Goal: Task Accomplishment & Management: Use online tool/utility

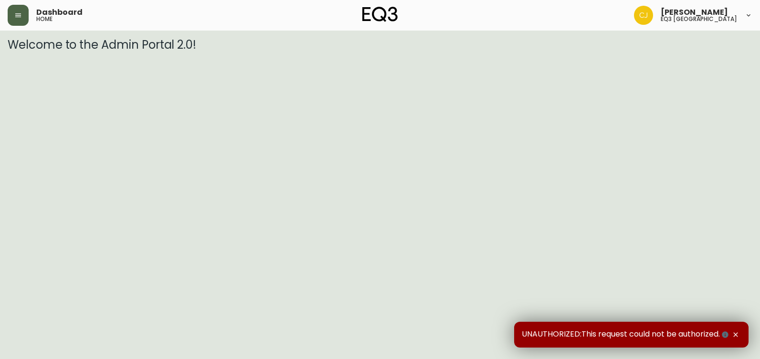
click at [16, 11] on button "button" at bounding box center [18, 15] width 21 height 21
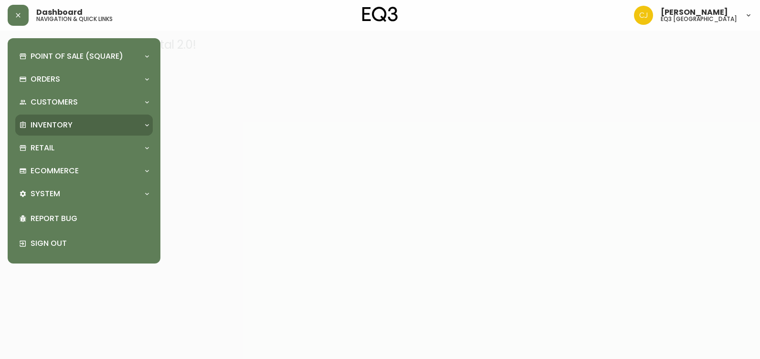
click at [64, 124] on p "Inventory" at bounding box center [52, 125] width 42 height 11
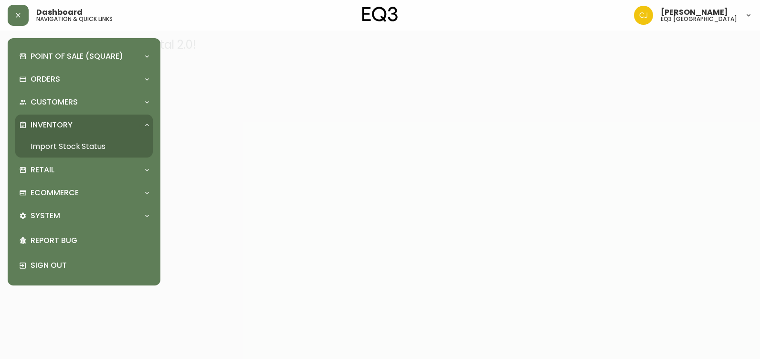
click at [56, 141] on link "Import Stock Status" at bounding box center [83, 147] width 137 height 22
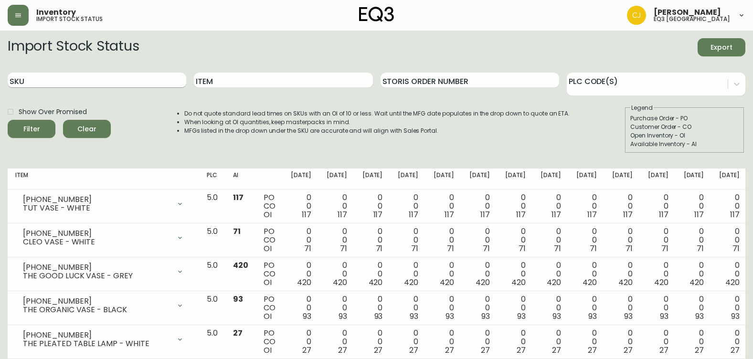
click at [84, 75] on input "SKU" at bounding box center [97, 80] width 179 height 15
paste input "[PHONE_NUMBER]"
type input "[PHONE_NUMBER]"
click at [8, 120] on button "Filter" at bounding box center [32, 129] width 48 height 18
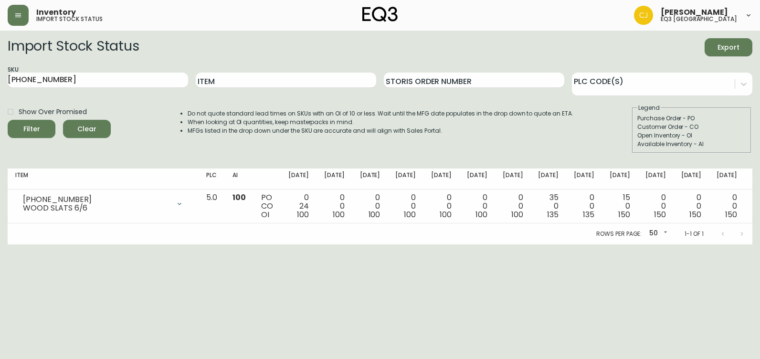
drag, startPoint x: 33, startPoint y: 285, endPoint x: 33, endPoint y: 293, distance: 7.6
click at [33, 244] on html "Inventory import stock status [PERSON_NAME] eq3 [GEOGRAPHIC_DATA] Import Stock …" at bounding box center [380, 122] width 760 height 244
